Goal: Find specific page/section: Find specific page/section

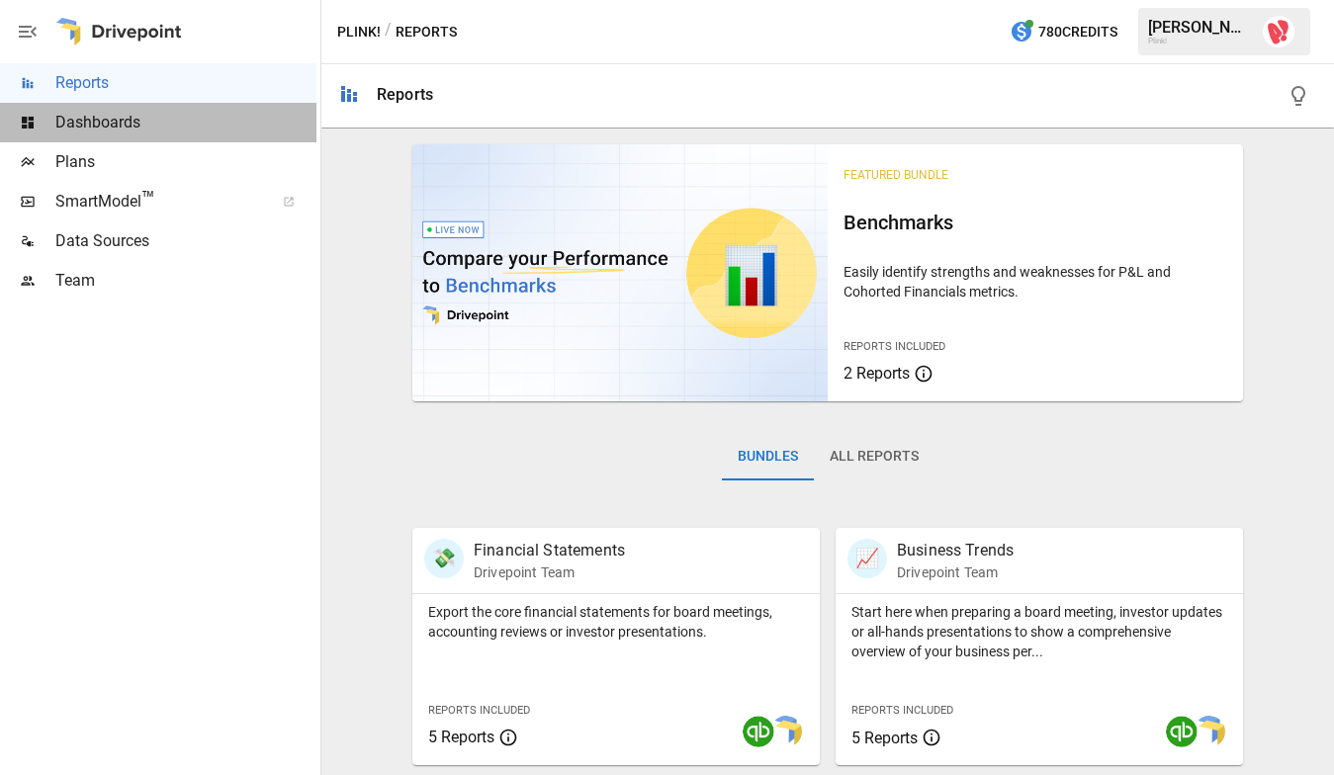
click at [119, 109] on div "Dashboards" at bounding box center [158, 123] width 317 height 40
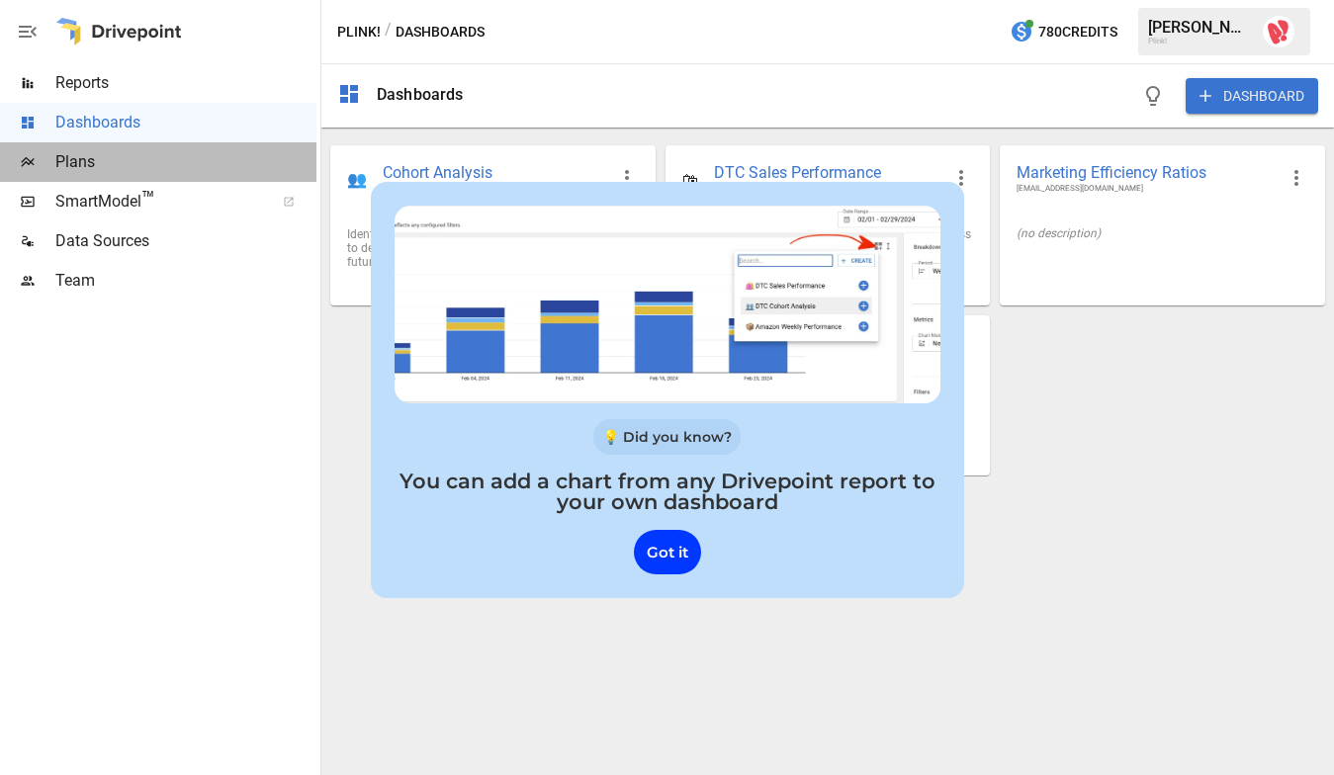
click at [110, 160] on span "Plans" at bounding box center [185, 162] width 261 height 24
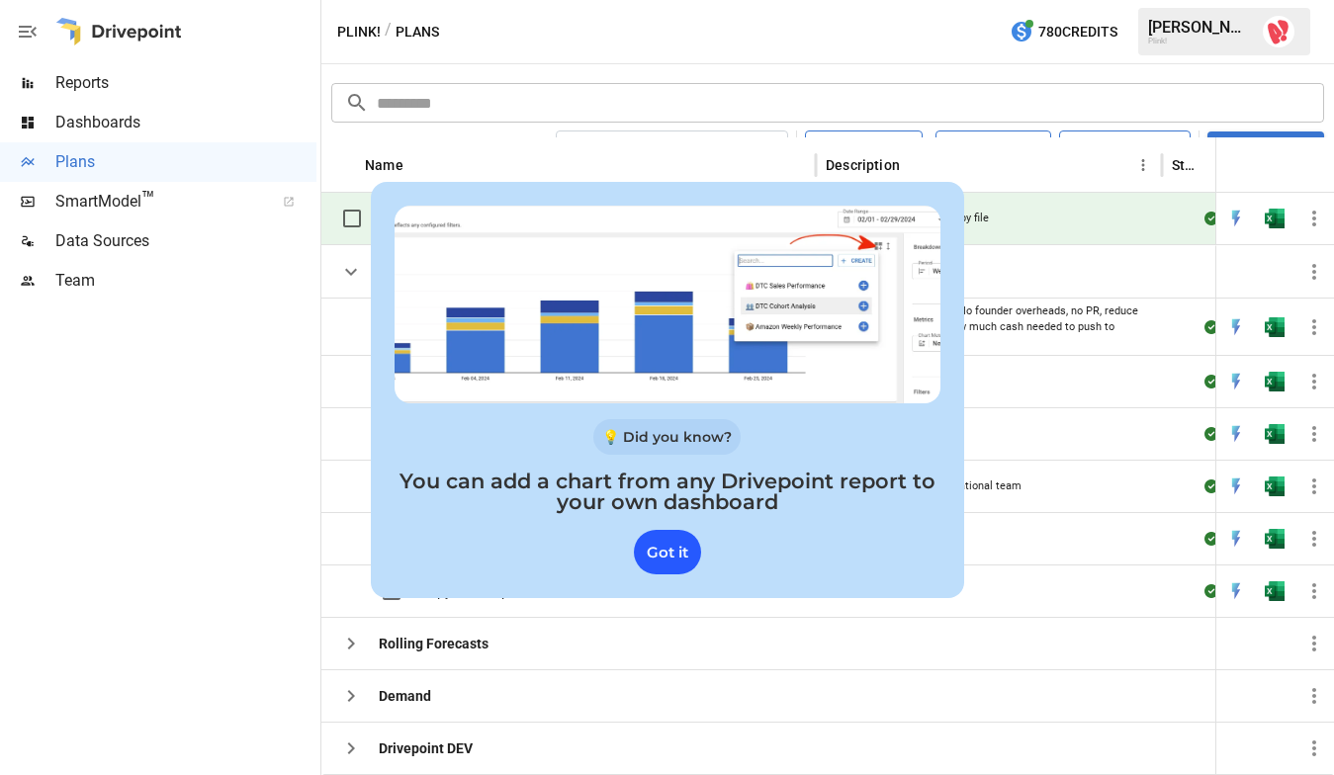
click at [692, 559] on div "Got it" at bounding box center [667, 552] width 67 height 45
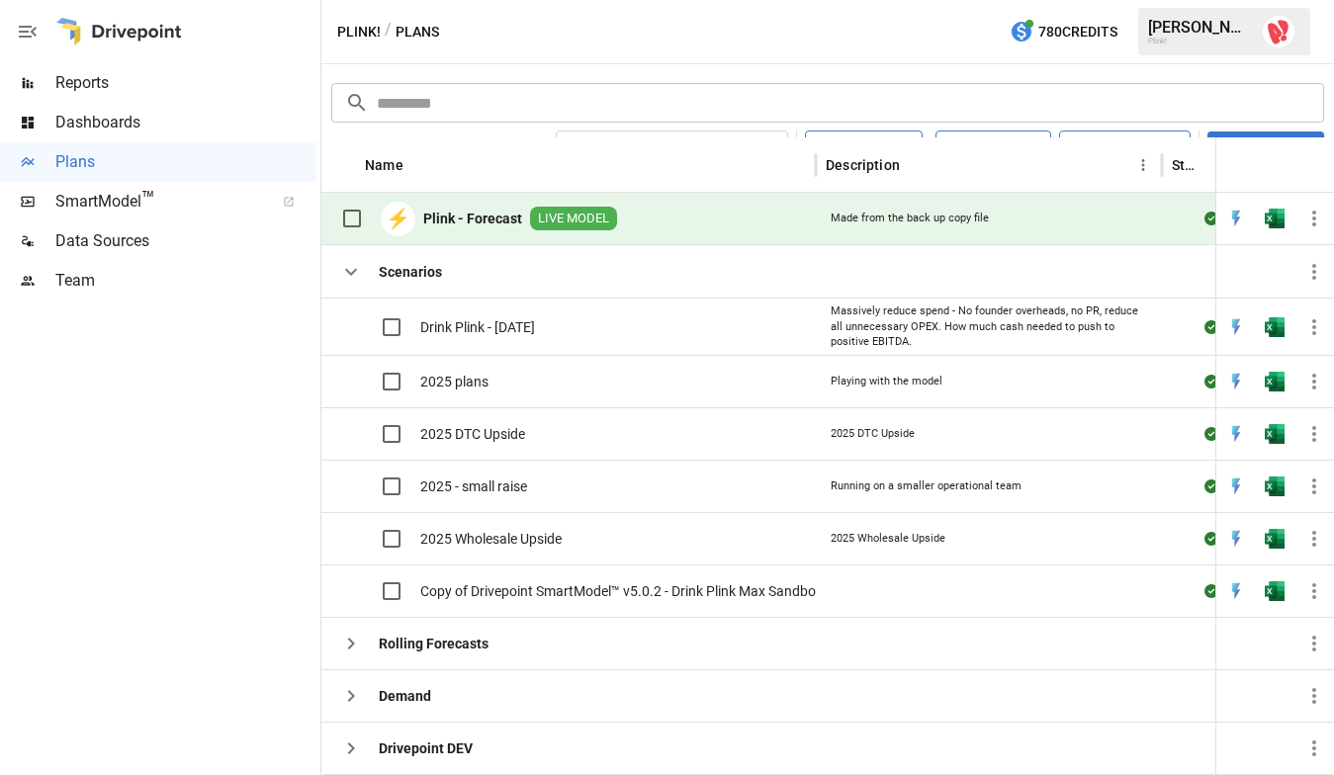
click at [551, 219] on span "LIVE MODEL" at bounding box center [573, 219] width 87 height 19
click at [1269, 219] on img "Open in Excel" at bounding box center [1275, 219] width 20 height 20
